Goal: Transaction & Acquisition: Purchase product/service

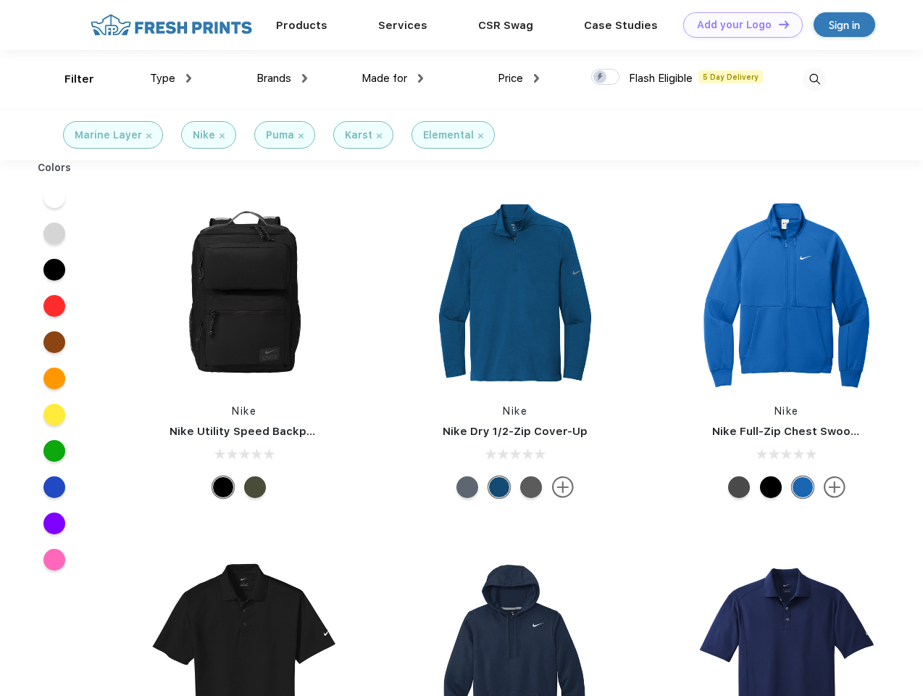
click at [738, 25] on link "Add your Logo Design Tool" at bounding box center [743, 24] width 120 height 25
click at [0, 0] on div "Design Tool" at bounding box center [0, 0] width 0 height 0
click at [777, 24] on link "Add your Logo Design Tool" at bounding box center [743, 24] width 120 height 25
click at [70, 79] on div "Filter" at bounding box center [79, 79] width 30 height 17
click at [171, 78] on span "Type" at bounding box center [162, 78] width 25 height 13
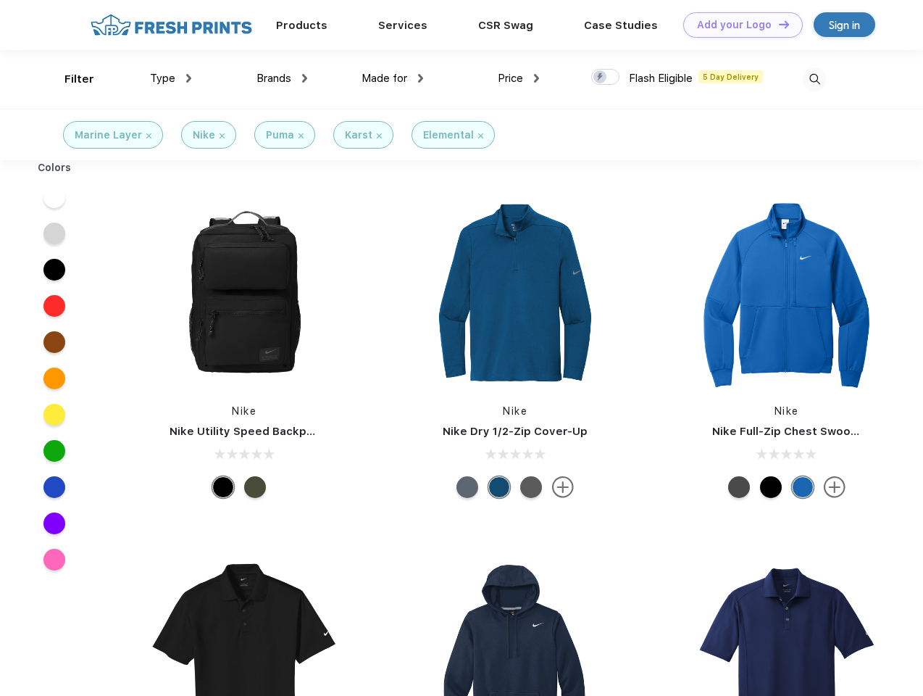
click at [282, 78] on span "Brands" at bounding box center [273, 78] width 35 height 13
click at [393, 78] on span "Made for" at bounding box center [385, 78] width 46 height 13
click at [519, 78] on span "Price" at bounding box center [510, 78] width 25 height 13
click at [606, 78] on div at bounding box center [605, 77] width 28 height 16
click at [601, 78] on input "checkbox" at bounding box center [595, 72] width 9 height 9
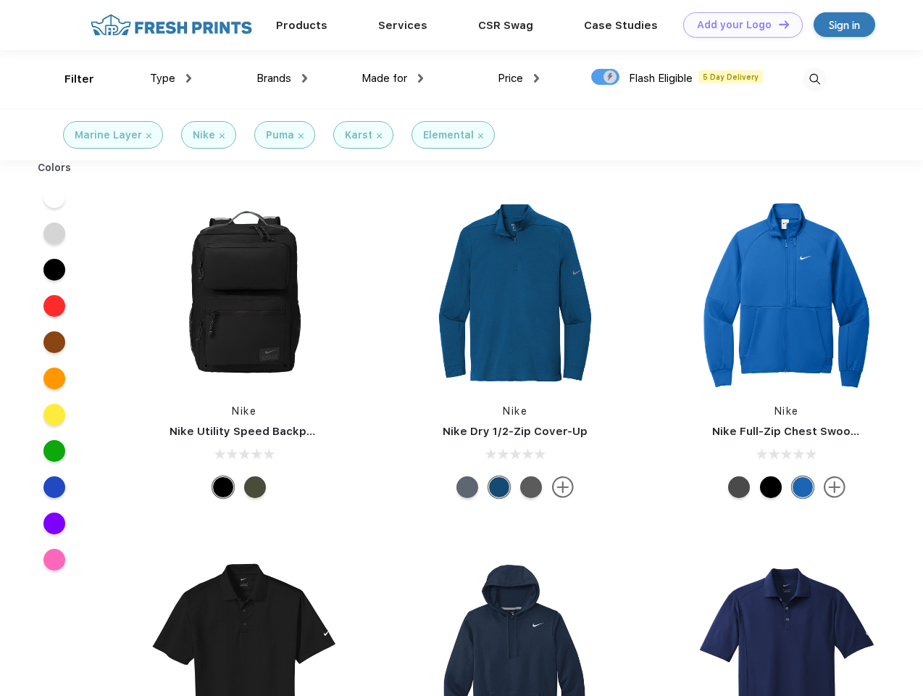
click at [814, 79] on img at bounding box center [815, 79] width 24 height 24
